Goal: Task Accomplishment & Management: Manage account settings

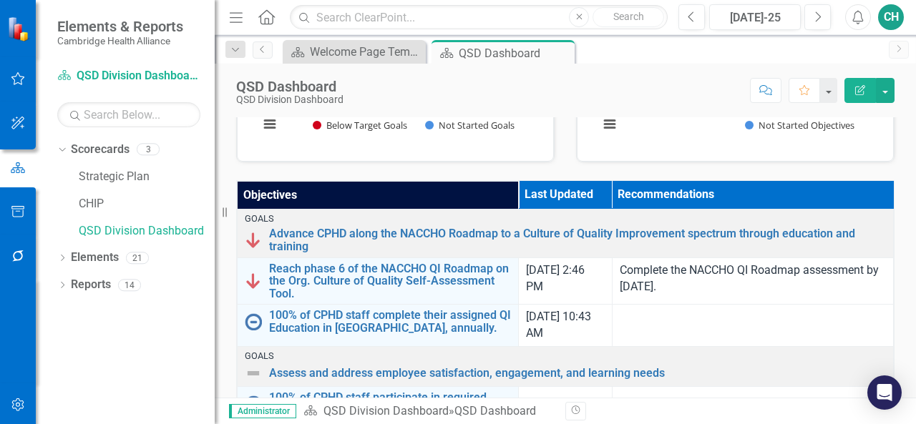
click at [289, 194] on th "Objectives" at bounding box center [378, 195] width 281 height 29
click at [289, 194] on th "Objectives Sort Ascending" at bounding box center [378, 195] width 281 height 29
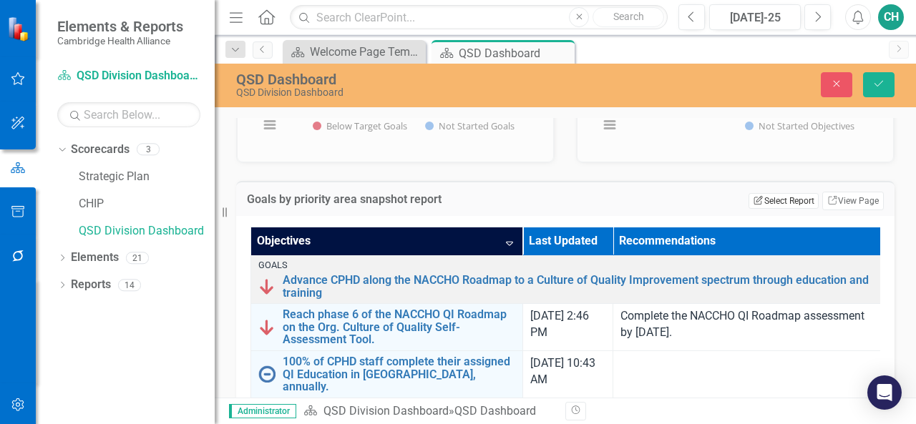
click at [777, 200] on button "Edit Report Select Report" at bounding box center [782, 201] width 69 height 16
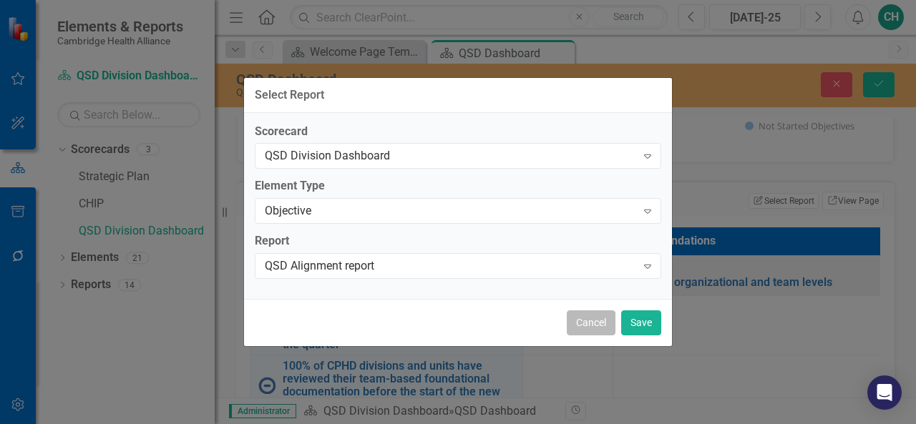
click at [590, 322] on button "Cancel" at bounding box center [591, 323] width 49 height 25
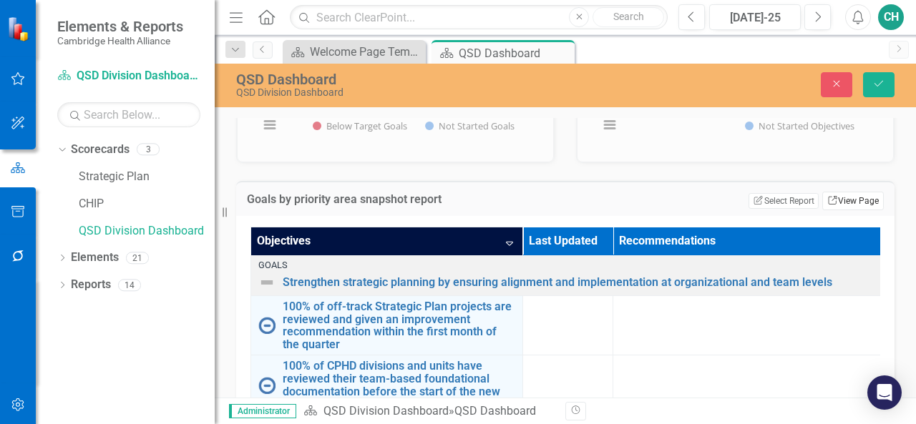
click at [836, 197] on link "Link View Page" at bounding box center [853, 201] width 62 height 19
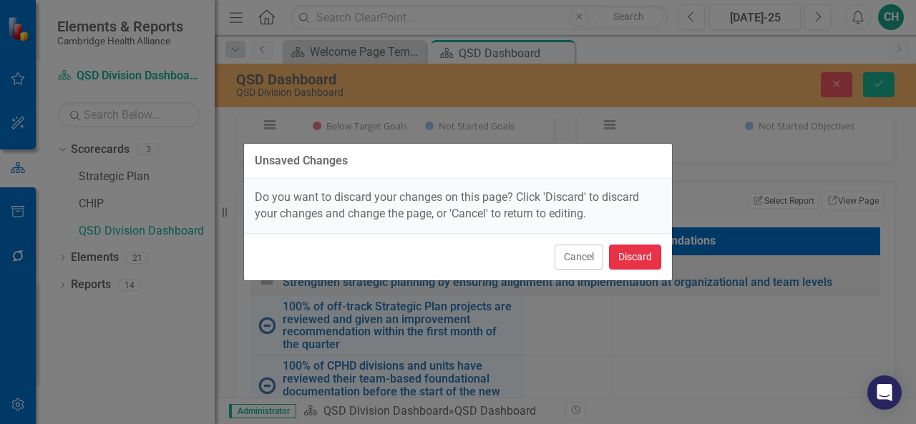
click at [631, 254] on button "Discard" at bounding box center [635, 257] width 52 height 25
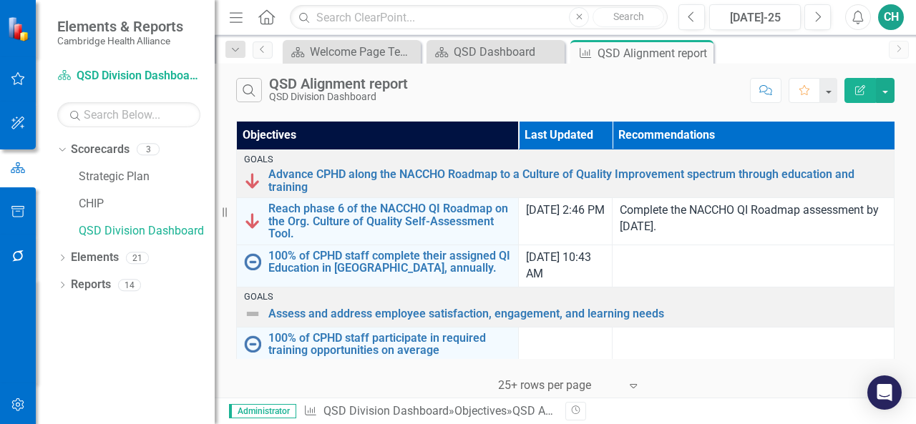
click at [872, 87] on button "Edit Report" at bounding box center [859, 90] width 31 height 25
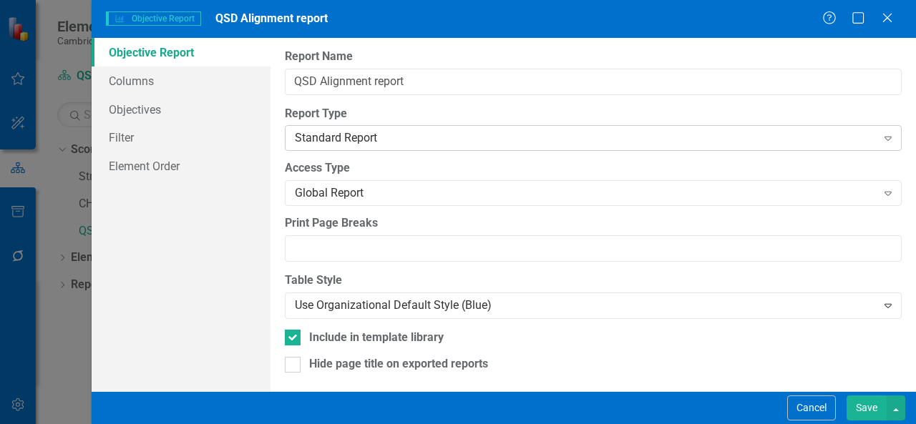
click at [324, 138] on div "Standard Report" at bounding box center [586, 138] width 582 height 16
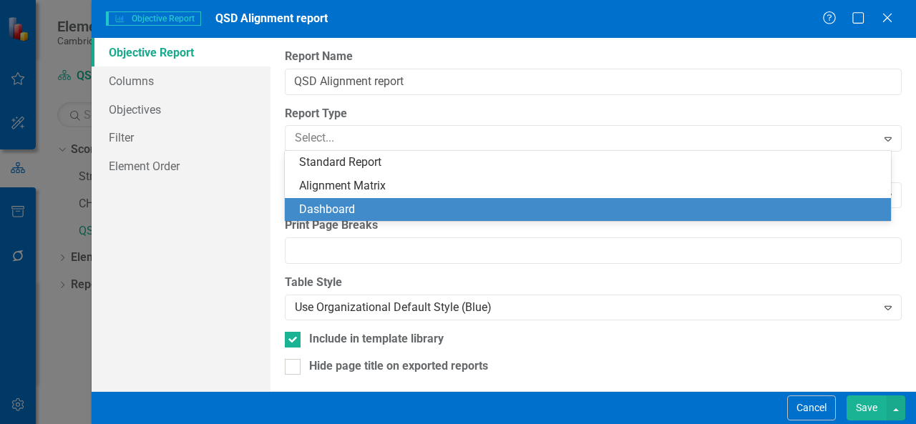
click at [318, 202] on div "Dashboard" at bounding box center [590, 210] width 583 height 16
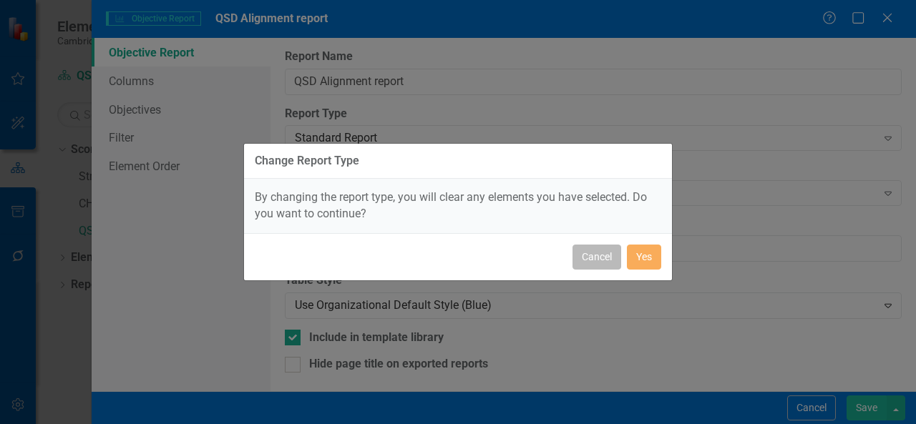
click at [586, 264] on button "Cancel" at bounding box center [596, 257] width 49 height 25
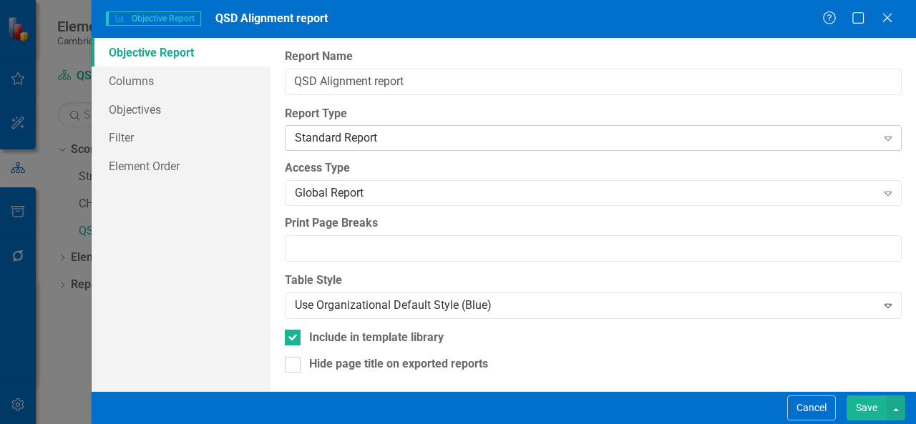
click at [432, 141] on div "Standard Report" at bounding box center [586, 138] width 582 height 16
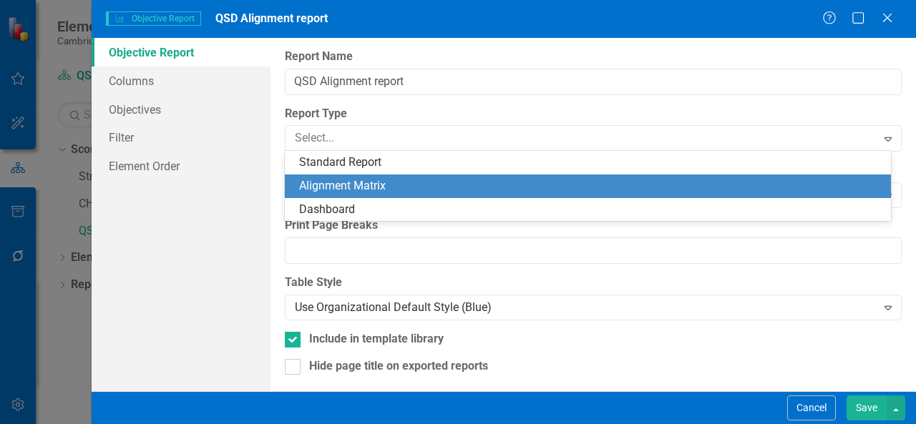
click at [378, 180] on div "Alignment Matrix" at bounding box center [590, 186] width 583 height 16
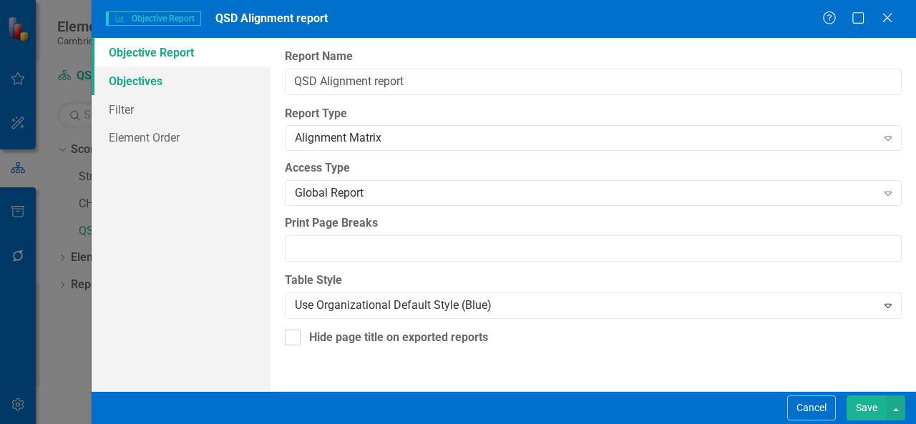
click at [189, 83] on link "Objectives" at bounding box center [181, 81] width 179 height 29
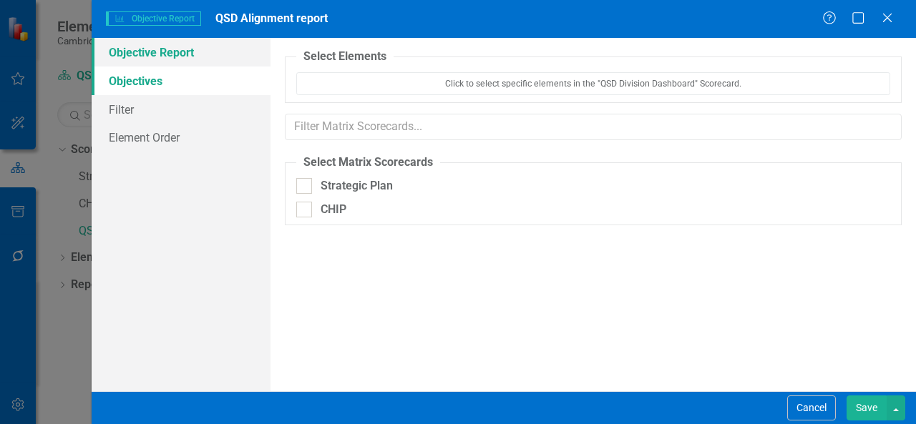
click at [200, 55] on link "Objective Report" at bounding box center [181, 52] width 179 height 29
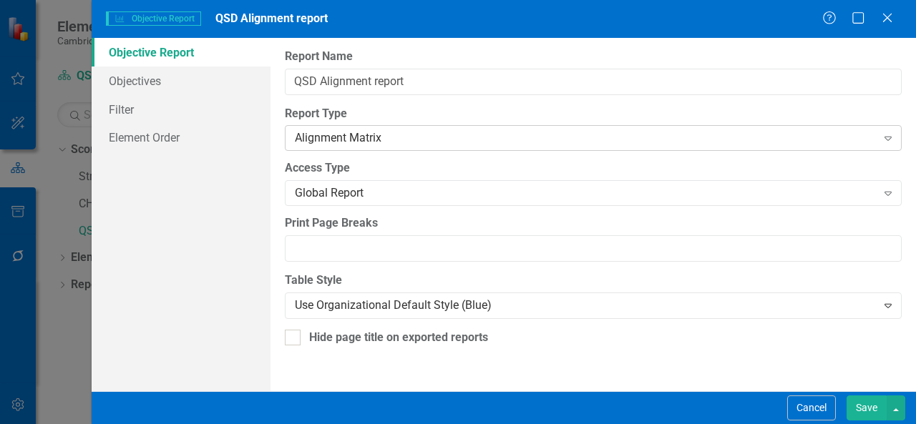
click at [373, 140] on div "Alignment Matrix" at bounding box center [586, 138] width 582 height 16
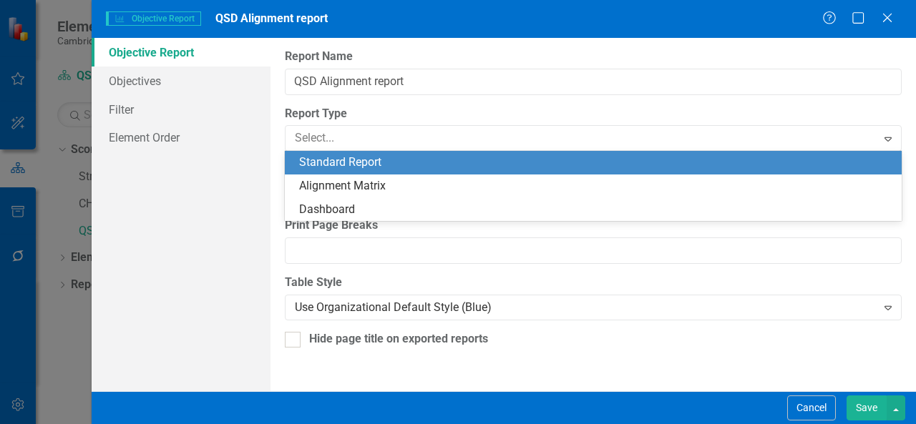
click at [372, 162] on div "Standard Report" at bounding box center [596, 163] width 594 height 16
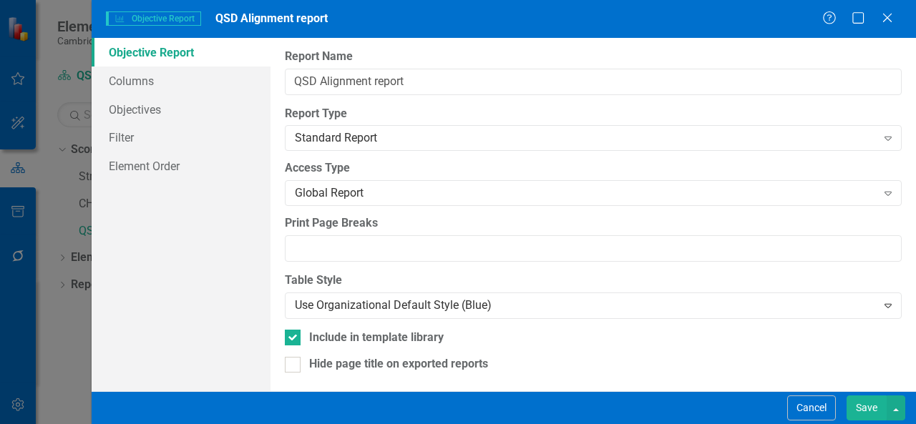
scroll to position [1, 0]
click at [182, 85] on link "Columns" at bounding box center [181, 81] width 179 height 29
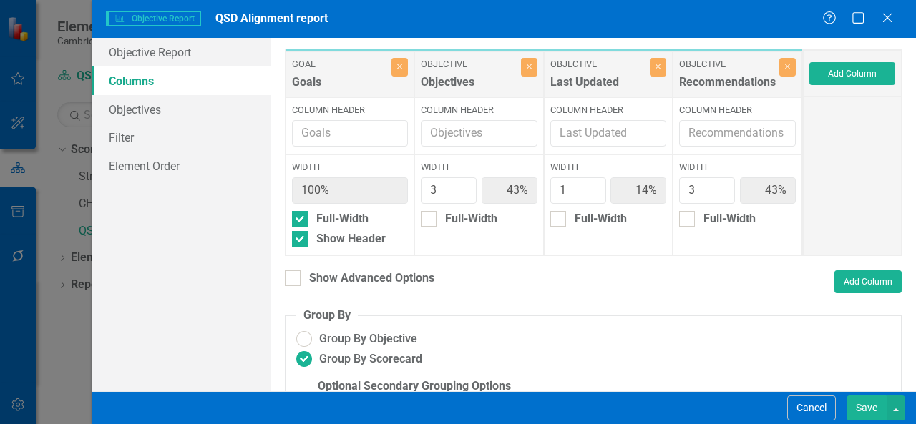
click at [861, 405] on button "Save" at bounding box center [867, 408] width 40 height 25
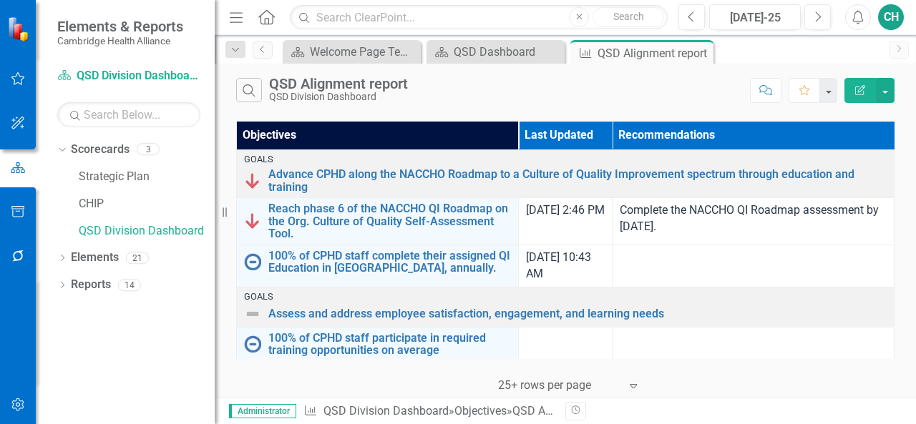
click at [889, 15] on div "CH" at bounding box center [891, 17] width 26 height 26
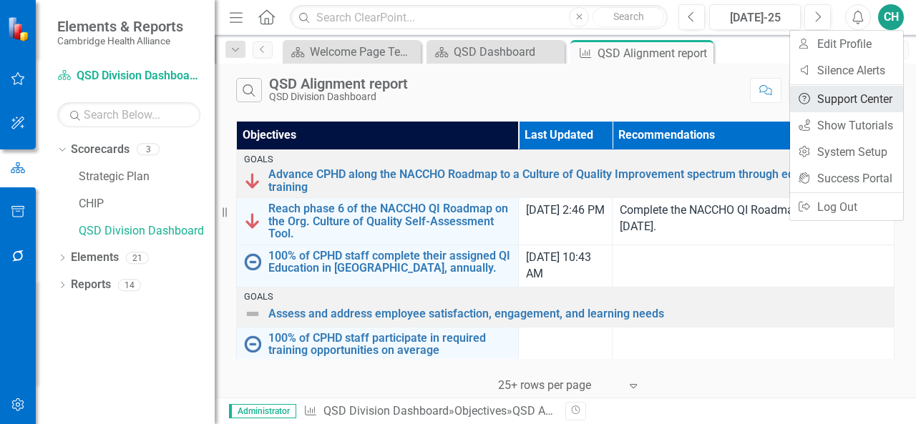
click at [844, 92] on link "Help Support Center" at bounding box center [846, 99] width 113 height 26
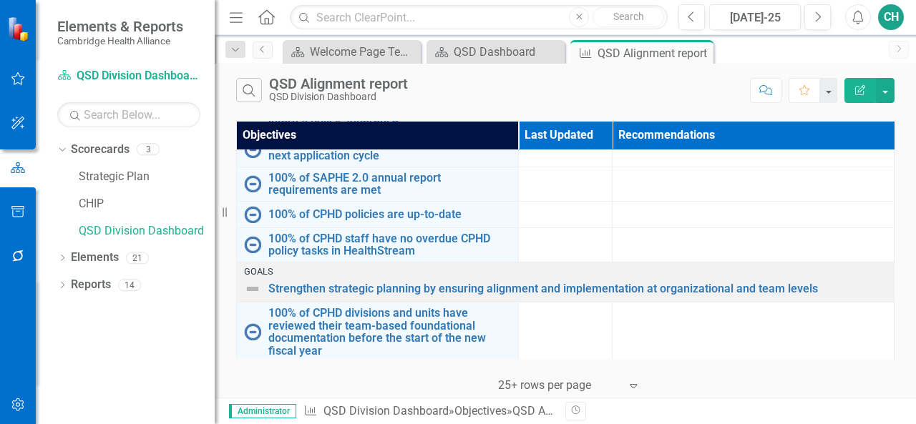
scroll to position [467, 0]
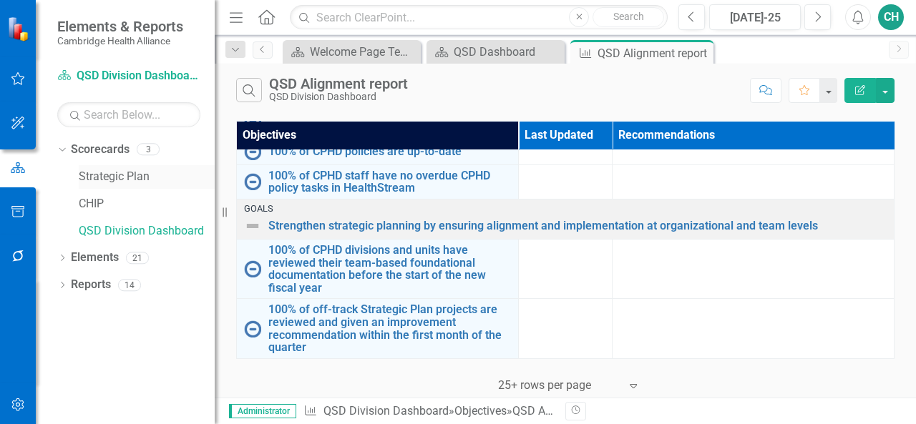
click at [136, 178] on link "Strategic Plan" at bounding box center [147, 177] width 136 height 16
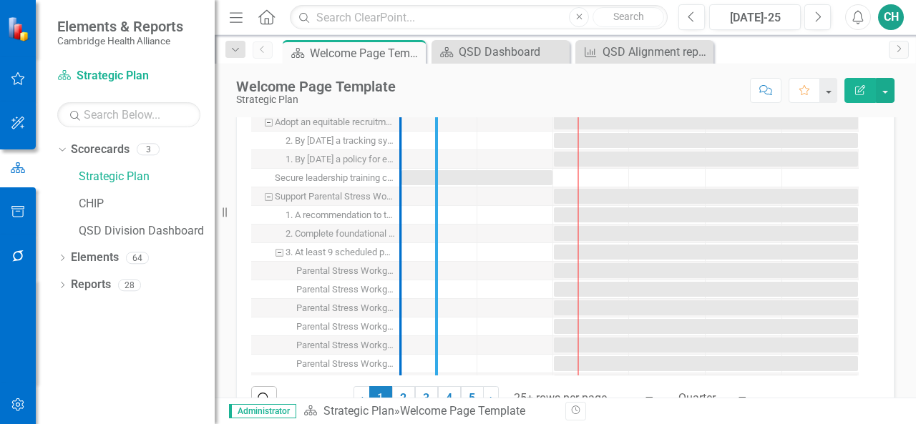
drag, startPoint x: 401, startPoint y: 254, endPoint x: 451, endPoint y: 246, distance: 50.0
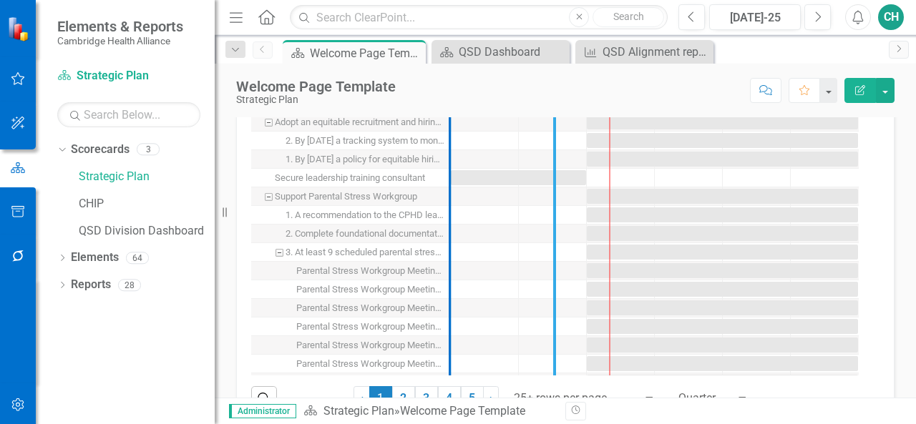
drag, startPoint x: 447, startPoint y: 251, endPoint x: 580, endPoint y: 233, distance: 135.1
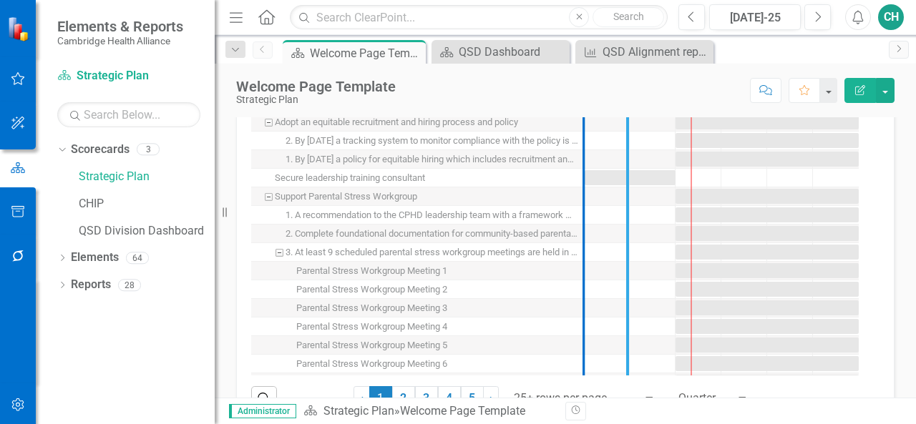
drag, startPoint x: 583, startPoint y: 260, endPoint x: 628, endPoint y: 258, distance: 45.1
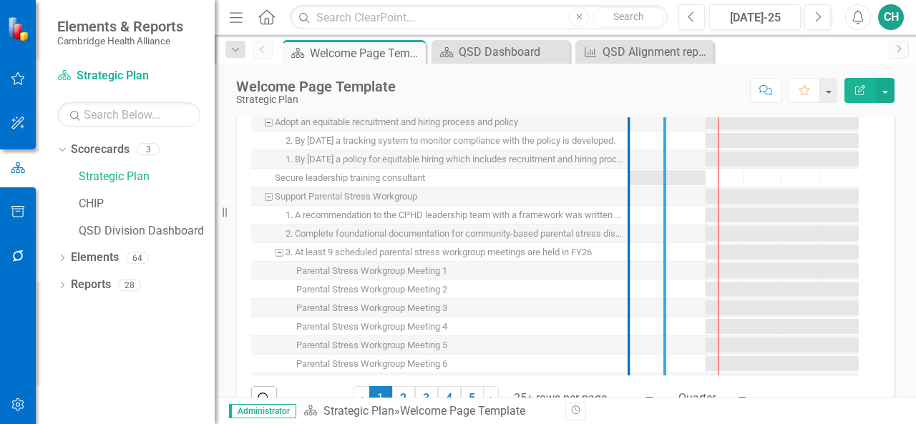
drag, startPoint x: 626, startPoint y: 275, endPoint x: 662, endPoint y: 270, distance: 36.0
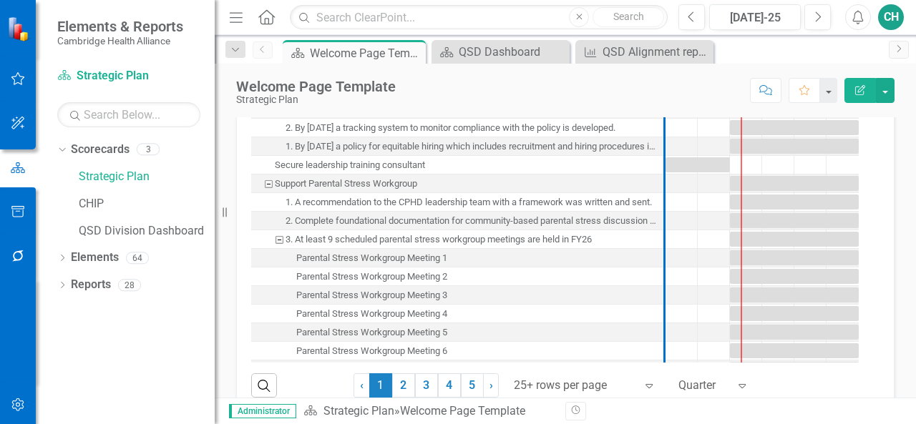
scroll to position [959, 0]
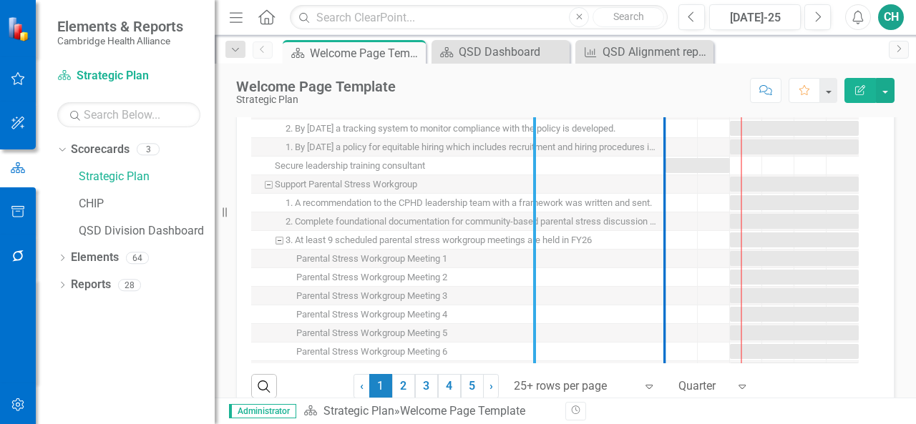
drag, startPoint x: 664, startPoint y: 240, endPoint x: 534, endPoint y: 249, distance: 130.5
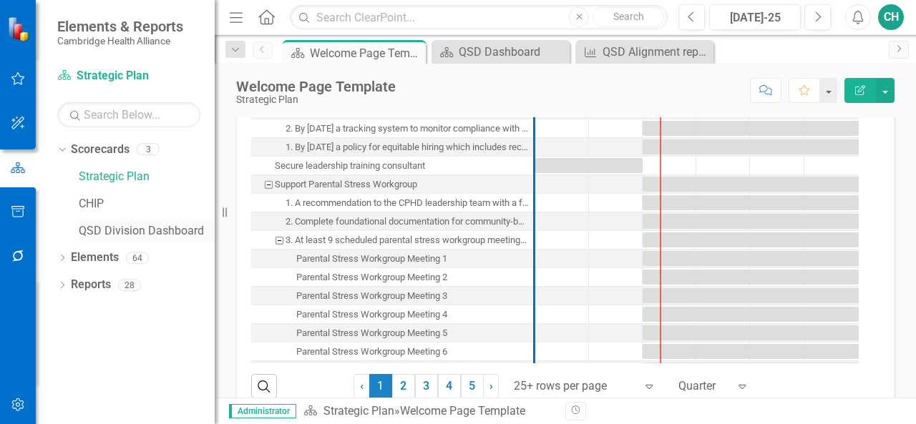
click at [163, 233] on link "QSD Division Dashboard" at bounding box center [147, 231] width 136 height 16
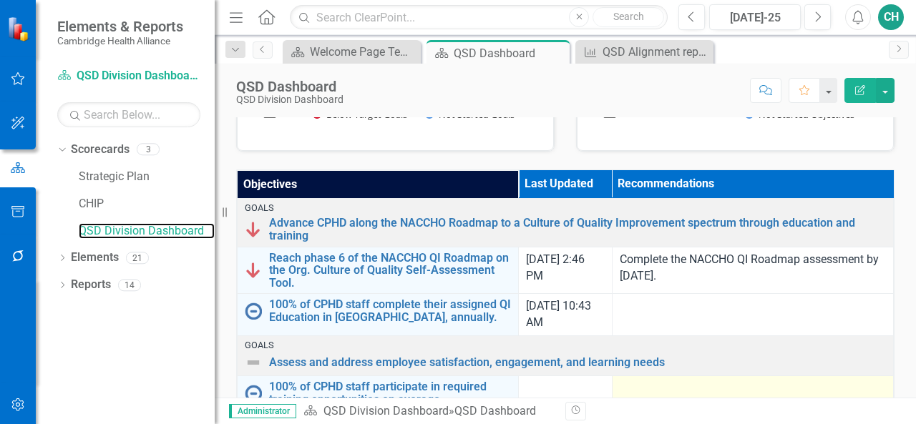
scroll to position [469, 0]
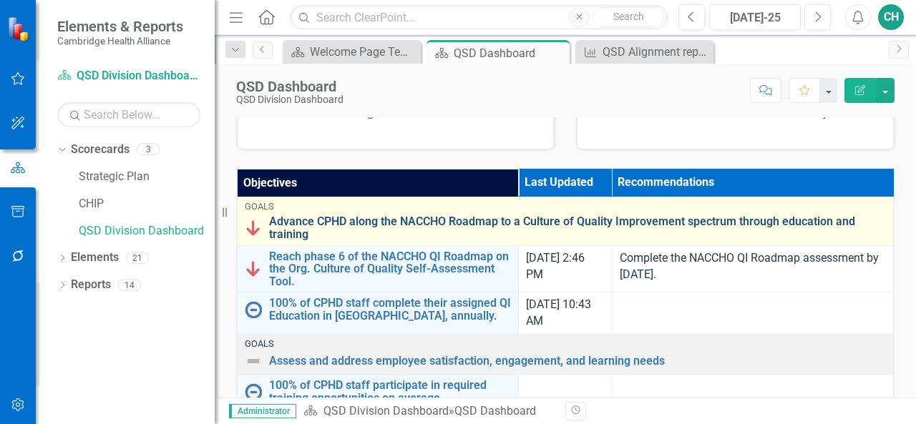
click at [299, 223] on link "Advance CPHD along the NACCHO Roadmap to a Culture of Quality Improvement spect…" at bounding box center [577, 227] width 617 height 25
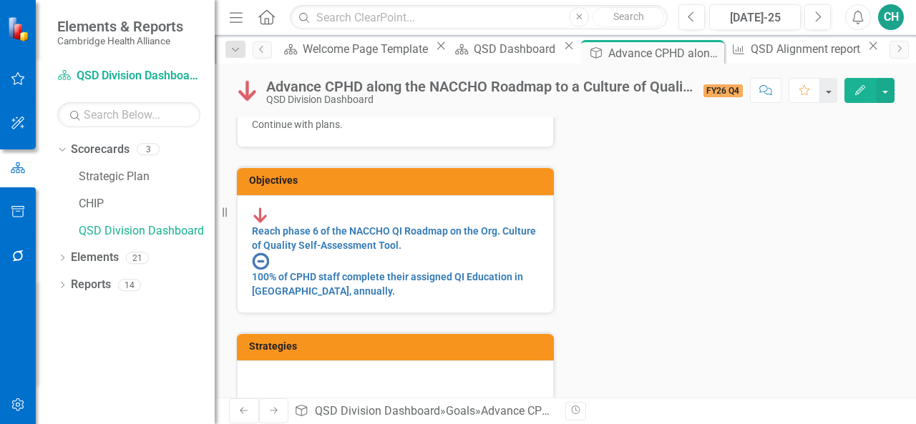
scroll to position [247, 0]
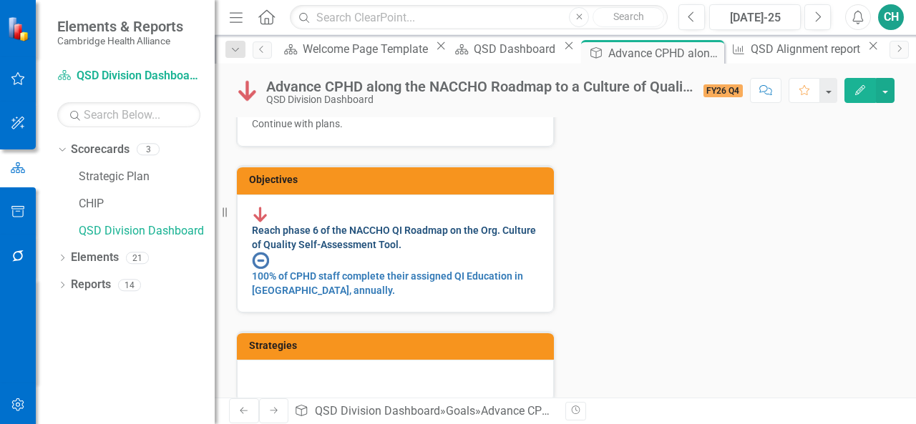
click at [450, 228] on link "Reach phase 6 of the NACCHO QI Roadmap on the Org. Culture of Quality Self-Asse…" at bounding box center [394, 238] width 284 height 26
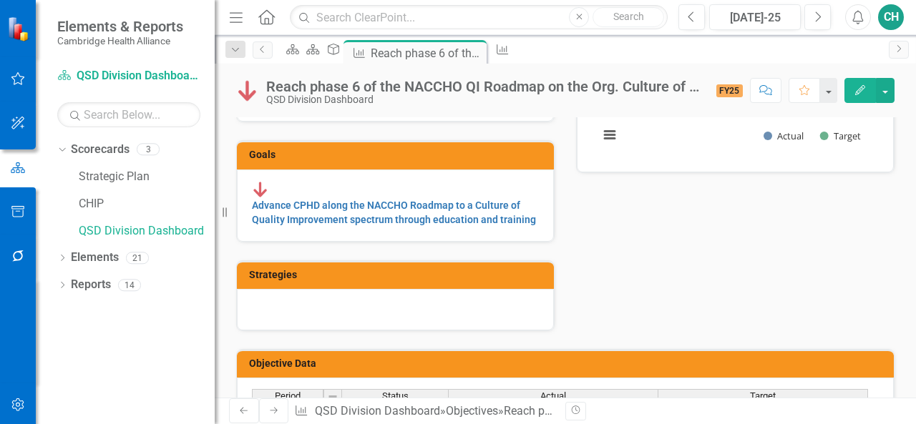
scroll to position [308, 0]
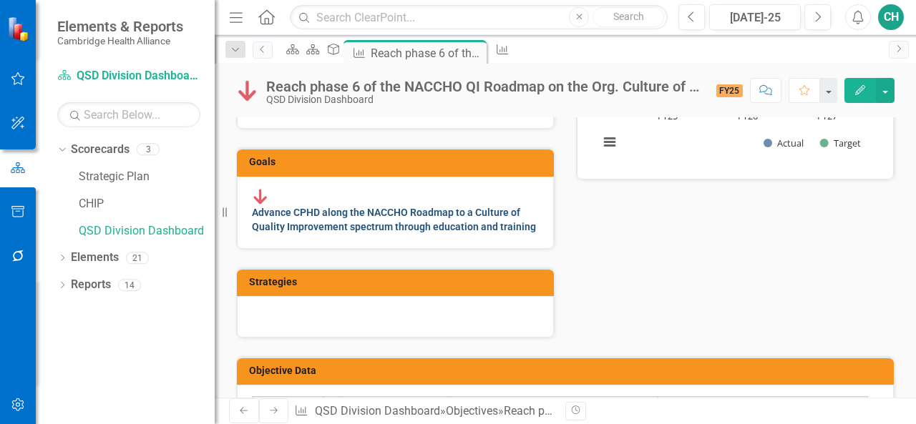
click at [474, 209] on link "Advance CPHD along the NACCHO Roadmap to a Culture of Quality Improvement spect…" at bounding box center [394, 220] width 284 height 26
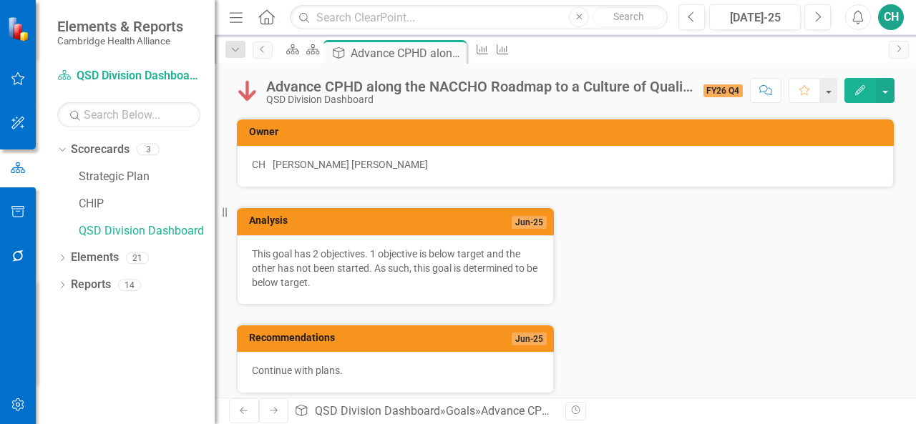
scroll to position [250, 0]
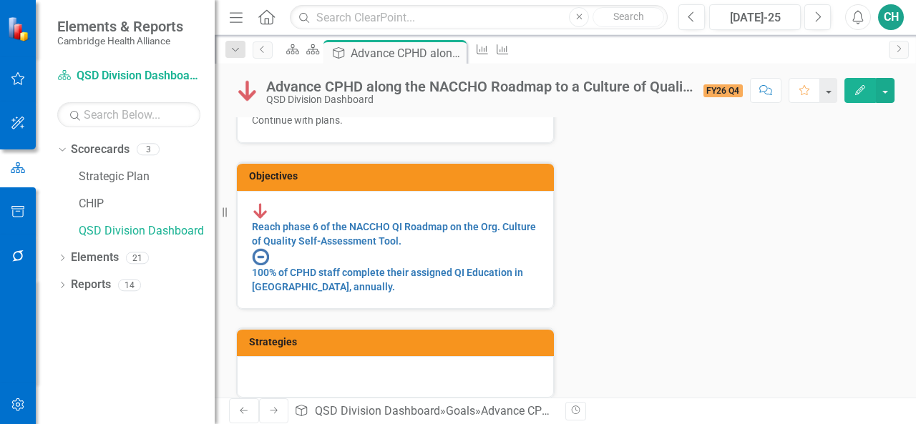
click at [474, 227] on div "Reach phase 6 of the NACCHO QI Roadmap on the Org. Culture of Quality Self-Asse…" at bounding box center [395, 226] width 287 height 46
click at [474, 221] on link "Reach phase 6 of the NACCHO QI Roadmap on the Org. Culture of Quality Self-Asse…" at bounding box center [394, 234] width 284 height 26
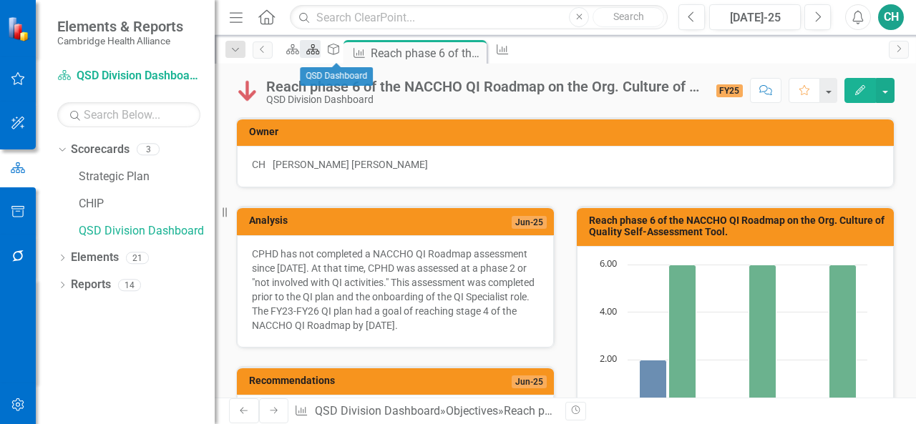
click at [320, 51] on div "Scorecard" at bounding box center [310, 49] width 20 height 18
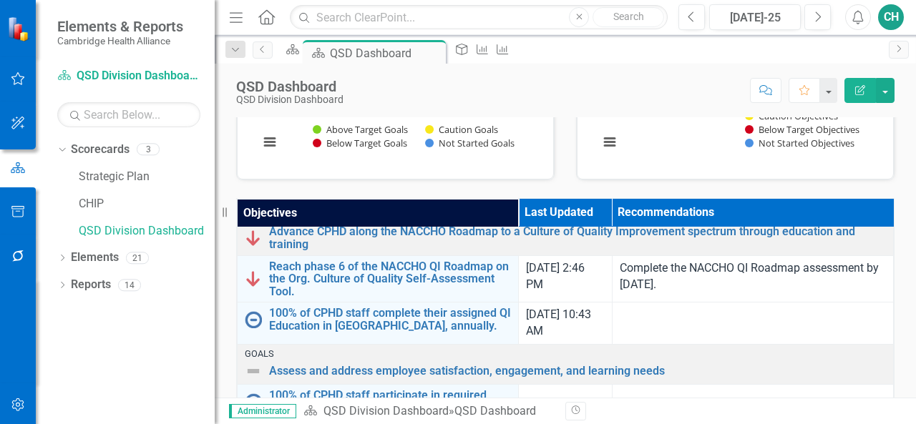
scroll to position [16, 0]
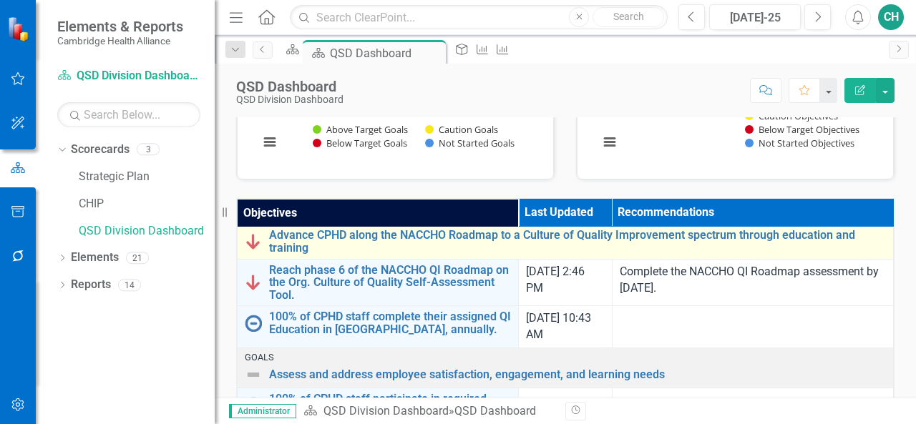
click at [253, 238] on img at bounding box center [253, 241] width 17 height 17
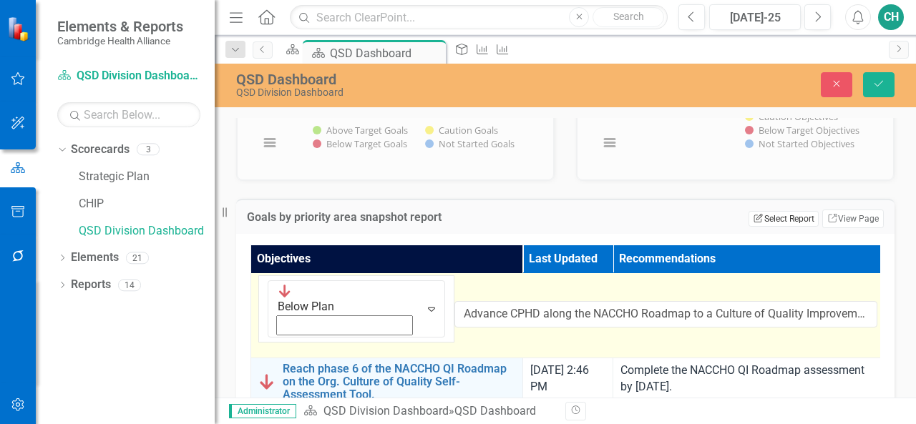
click at [757, 222] on button "Edit Report Select Report" at bounding box center [782, 219] width 69 height 16
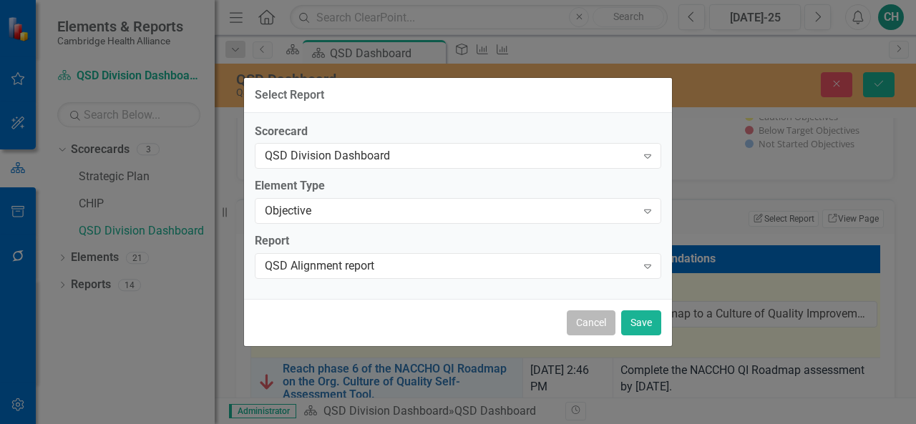
click at [592, 323] on button "Cancel" at bounding box center [591, 323] width 49 height 25
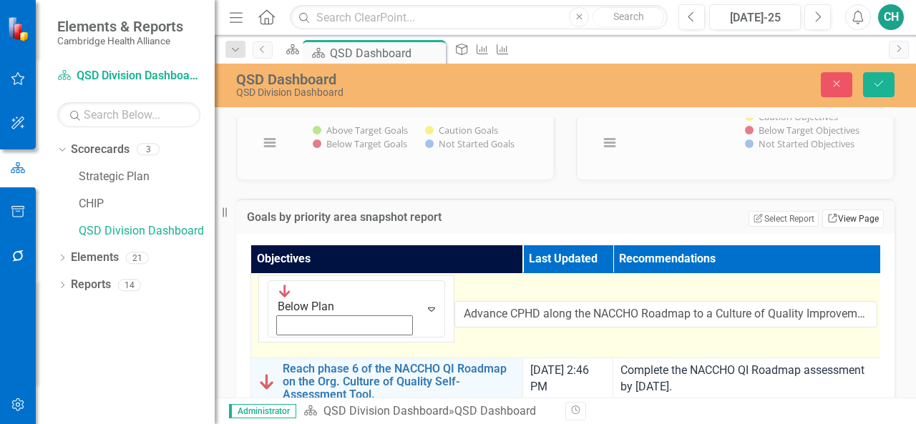
click at [863, 221] on link "Link View Page" at bounding box center [853, 219] width 62 height 19
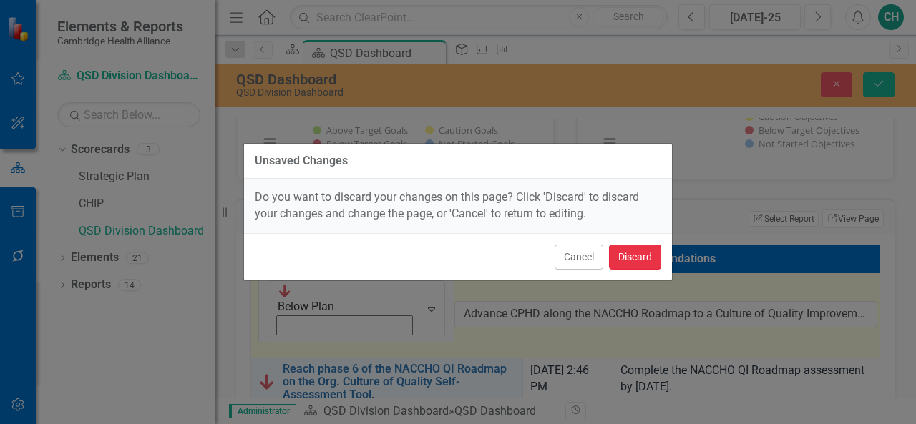
click at [648, 260] on button "Discard" at bounding box center [635, 257] width 52 height 25
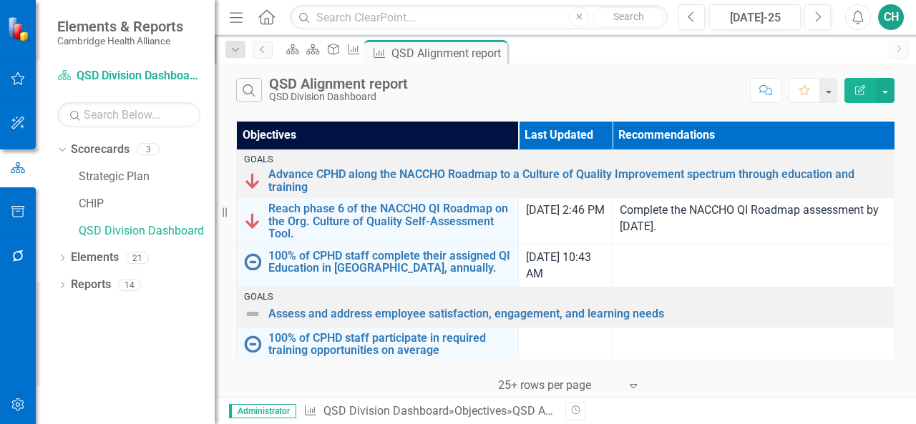
click at [864, 91] on icon "Edit Report" at bounding box center [860, 90] width 13 height 10
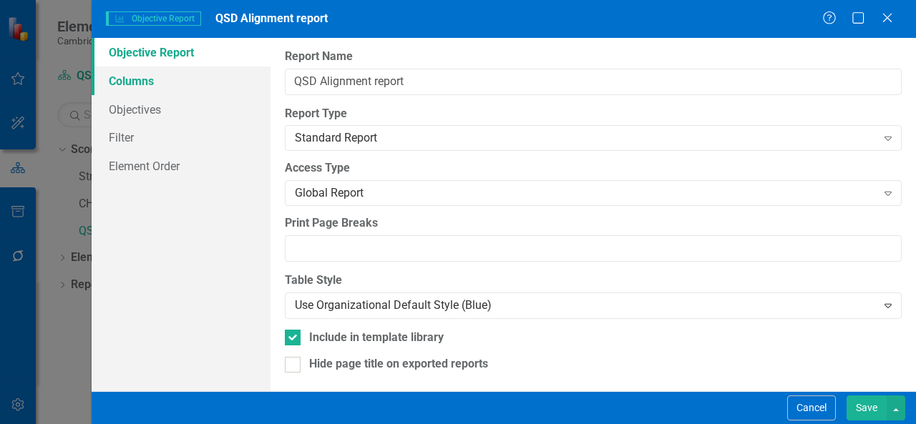
click at [203, 79] on link "Columns" at bounding box center [181, 81] width 179 height 29
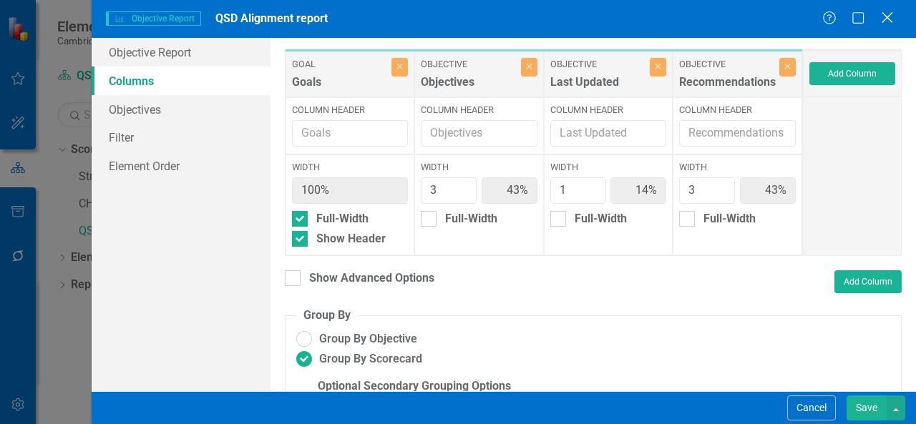
click at [885, 16] on icon at bounding box center [887, 17] width 11 height 11
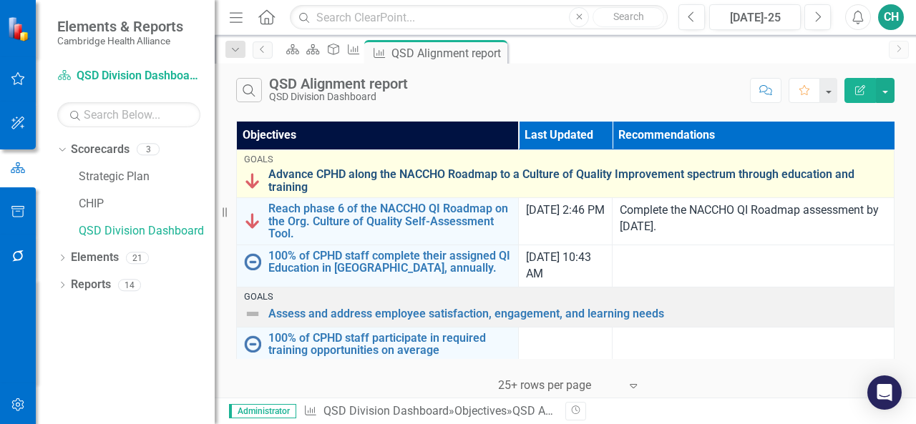
click at [286, 175] on link "Advance CPHD along the NACCHO Roadmap to a Culture of Quality Improvement spect…" at bounding box center [577, 180] width 618 height 25
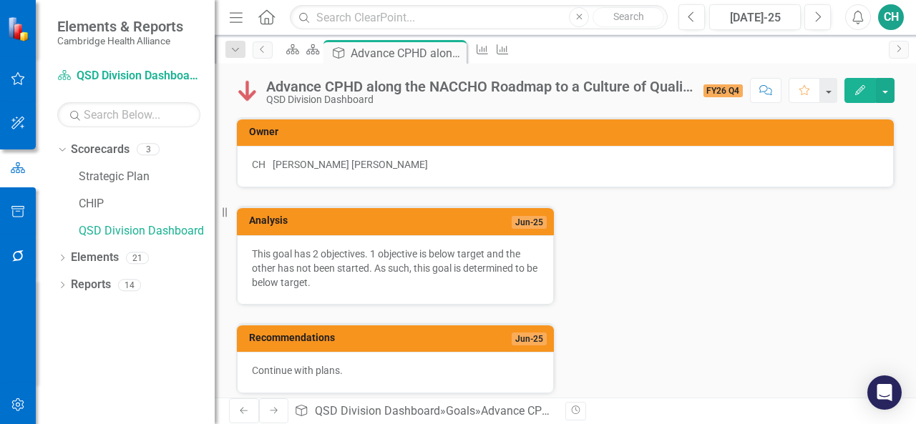
click at [869, 92] on button "Edit" at bounding box center [859, 90] width 31 height 25
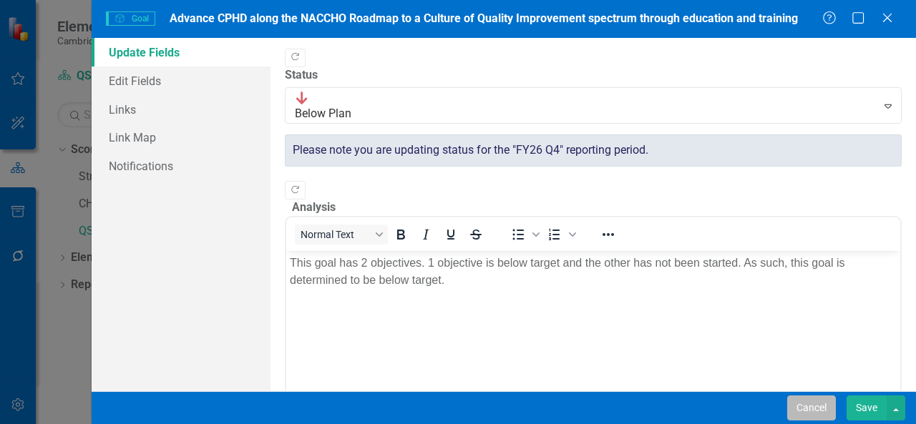
click at [804, 411] on button "Cancel" at bounding box center [811, 408] width 49 height 25
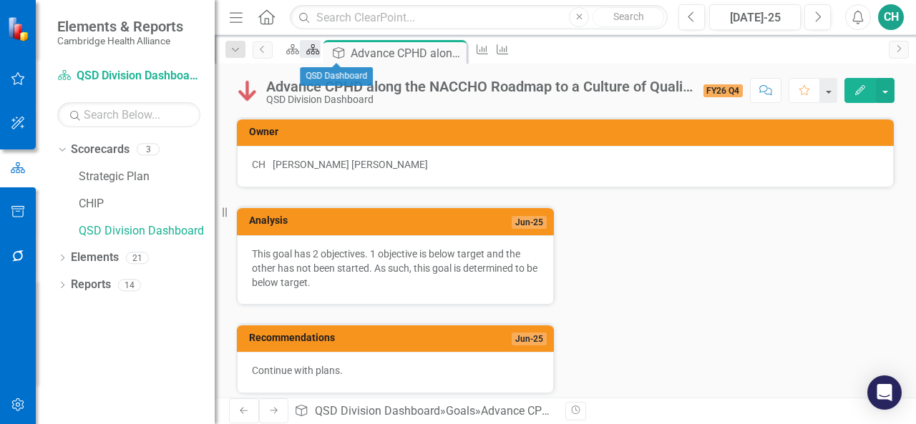
click at [320, 57] on div "Scorecard" at bounding box center [310, 49] width 20 height 18
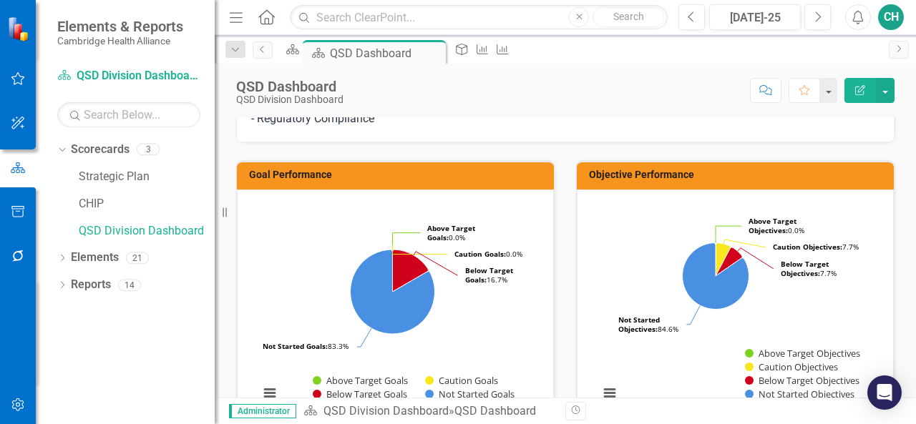
scroll to position [190, 0]
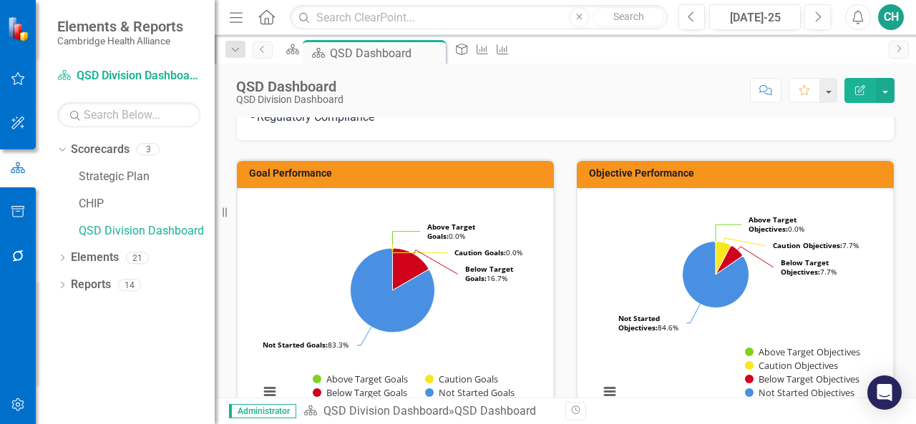
click at [862, 94] on icon "Edit Report" at bounding box center [860, 90] width 13 height 10
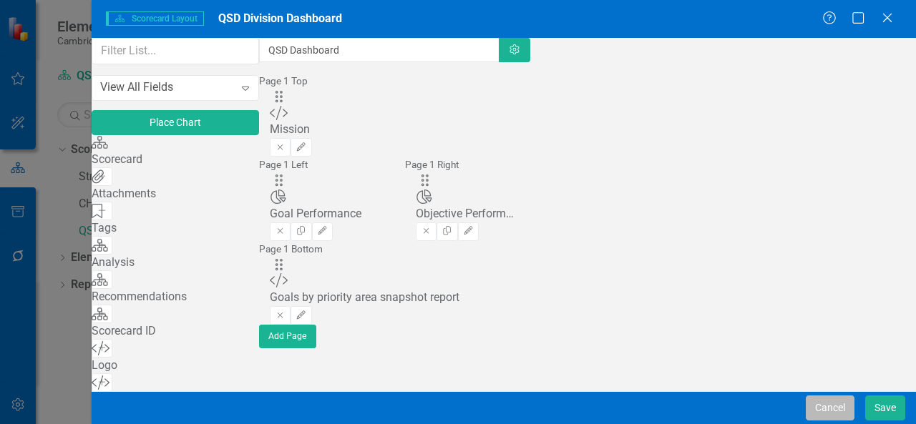
click at [810, 400] on button "Cancel" at bounding box center [830, 408] width 49 height 25
